Goal: Navigation & Orientation: Find specific page/section

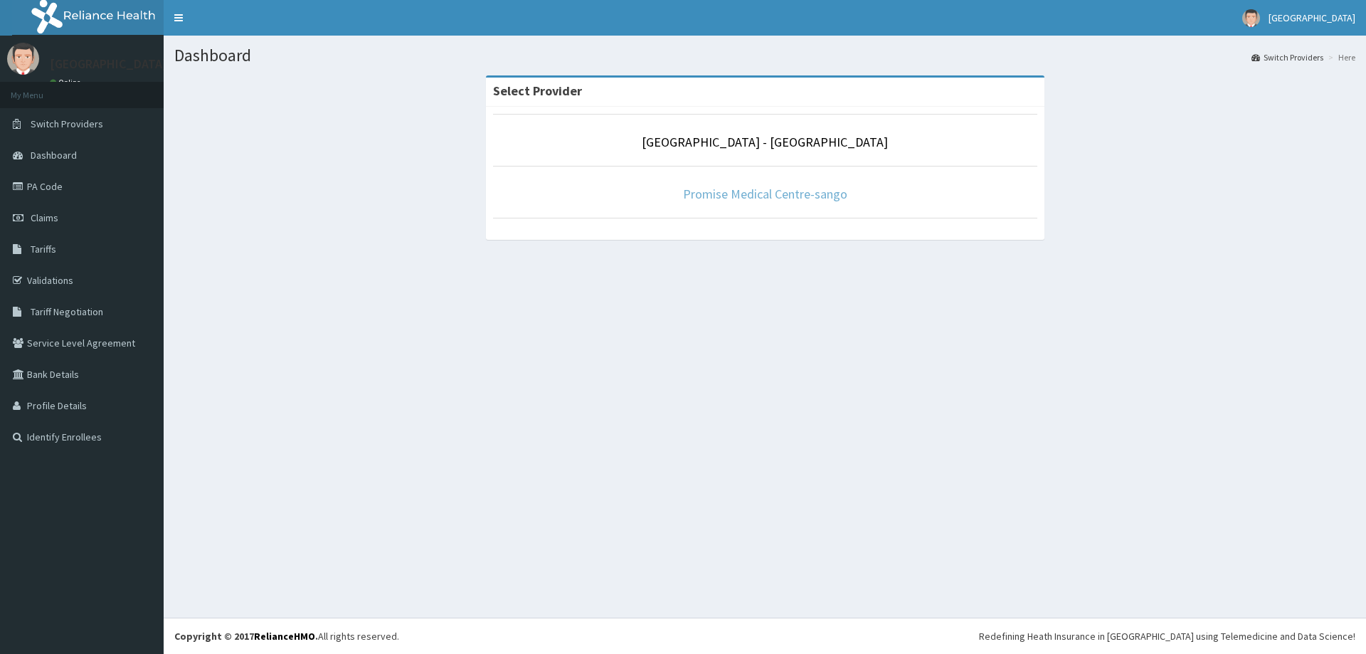
click at [764, 192] on link "Promise Medical Centre-sango" at bounding box center [765, 194] width 164 height 16
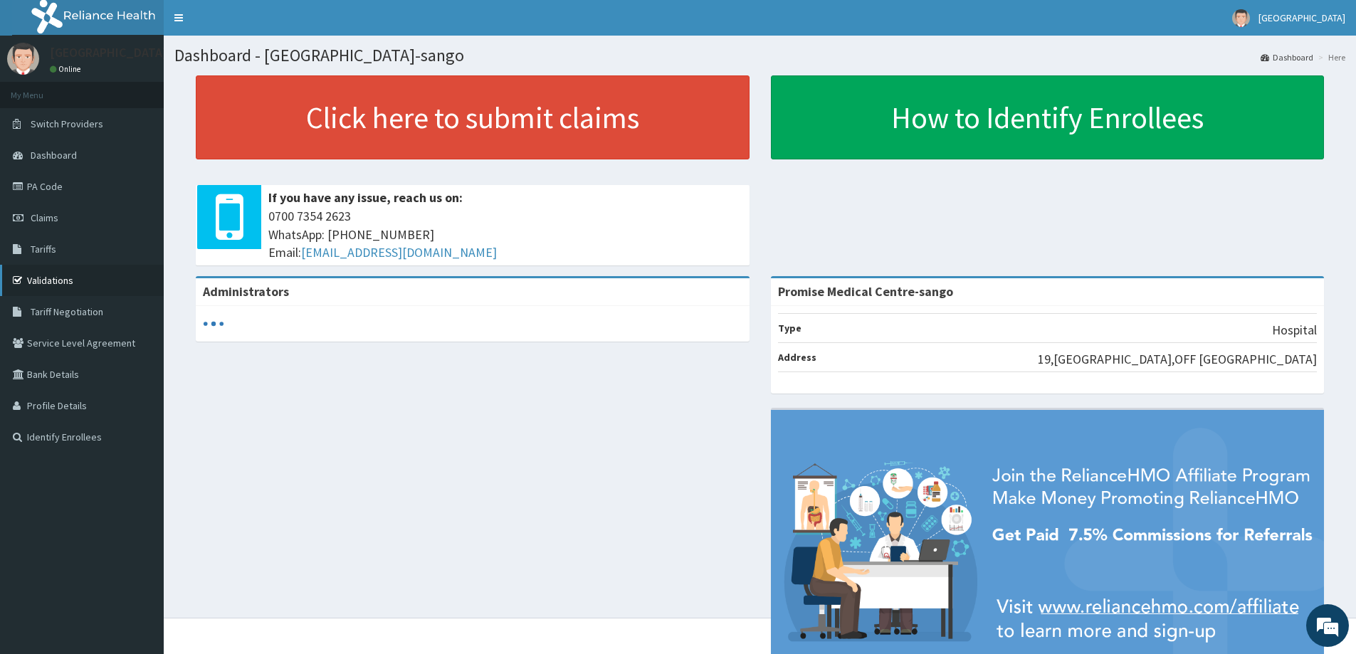
click at [56, 285] on link "Validations" at bounding box center [82, 280] width 164 height 31
